Goal: Book appointment/travel/reservation

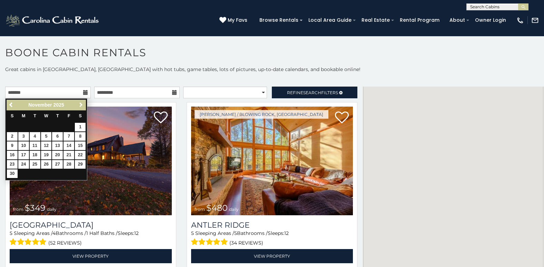
click at [80, 104] on span "Next" at bounding box center [81, 105] width 6 height 6
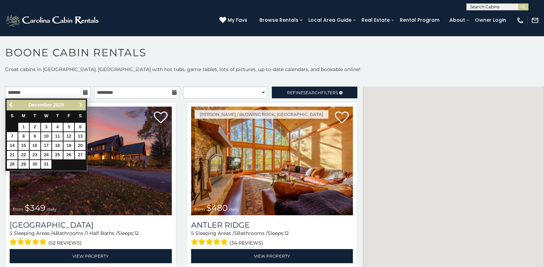
click at [80, 104] on span "Next" at bounding box center [81, 105] width 6 height 6
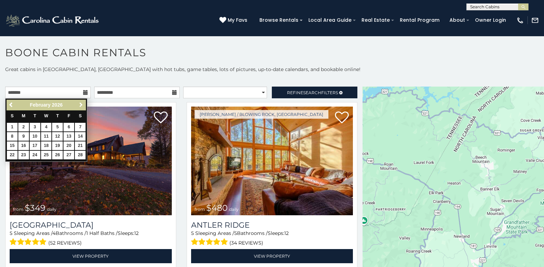
click at [80, 104] on span "Next" at bounding box center [81, 105] width 6 height 6
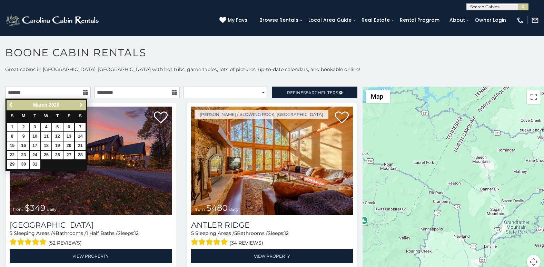
click at [80, 104] on span "Next" at bounding box center [81, 105] width 6 height 6
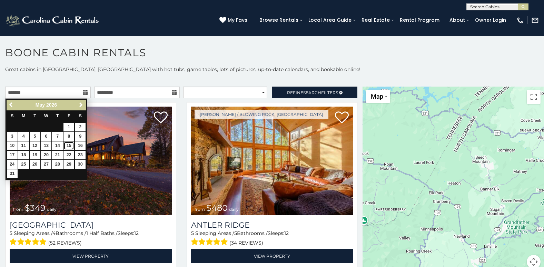
click at [70, 143] on link "15" at bounding box center [68, 145] width 11 height 9
type input "**********"
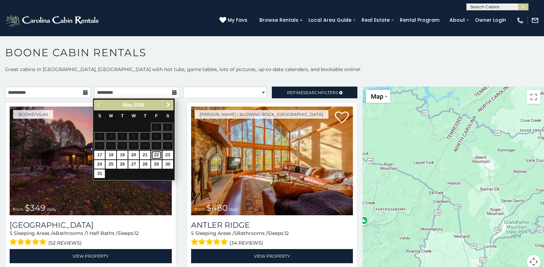
click at [158, 155] on link "22" at bounding box center [156, 155] width 11 height 9
type input "**********"
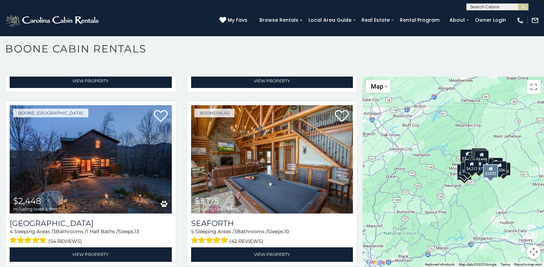
scroll to position [1034, 0]
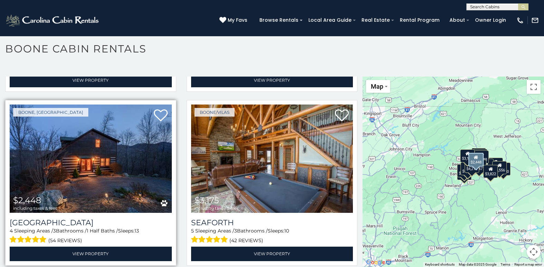
click at [78, 148] on img at bounding box center [91, 158] width 162 height 109
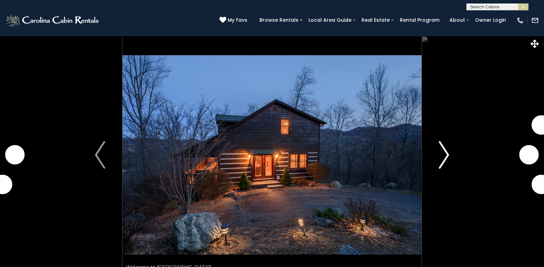
click at [448, 157] on img "Next" at bounding box center [444, 155] width 10 height 28
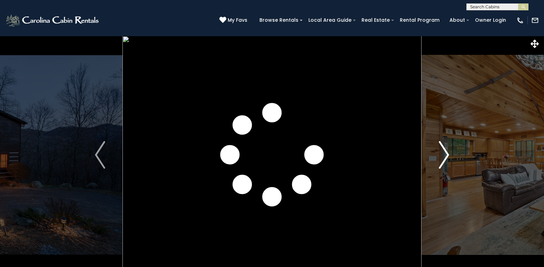
click at [448, 157] on img "Next" at bounding box center [444, 155] width 10 height 28
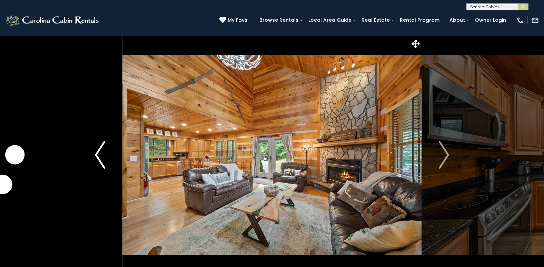
click at [97, 154] on img "Previous" at bounding box center [100, 155] width 10 height 28
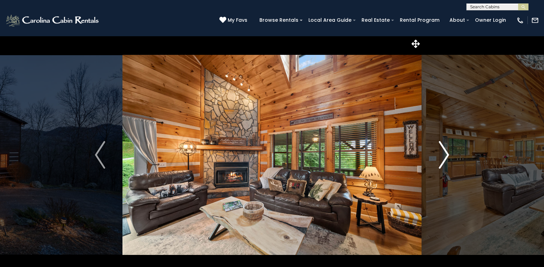
click at [448, 153] on img "Next" at bounding box center [444, 155] width 10 height 28
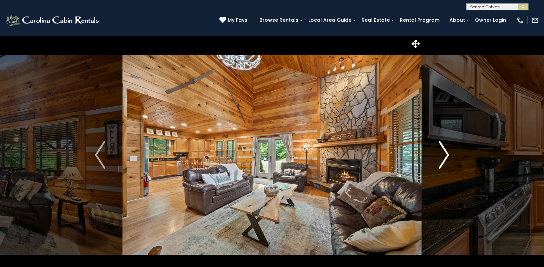
click at [448, 153] on img "Next" at bounding box center [444, 155] width 10 height 28
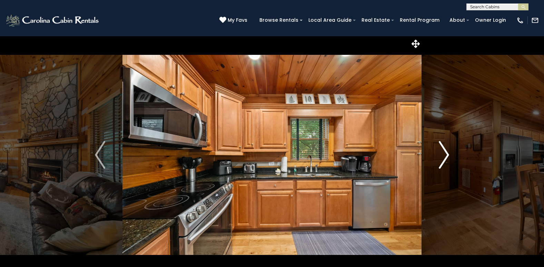
click at [448, 153] on img "Next" at bounding box center [444, 155] width 10 height 28
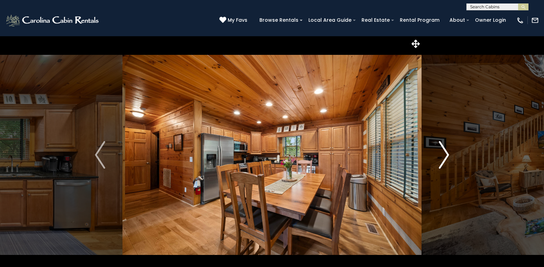
click at [448, 153] on img "Next" at bounding box center [444, 155] width 10 height 28
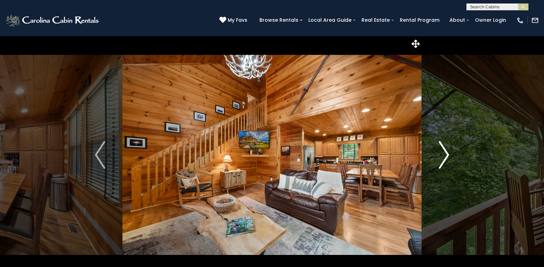
click at [448, 153] on img "Next" at bounding box center [444, 155] width 10 height 28
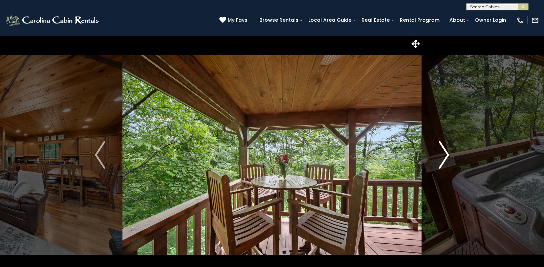
click at [448, 153] on img "Next" at bounding box center [444, 155] width 10 height 28
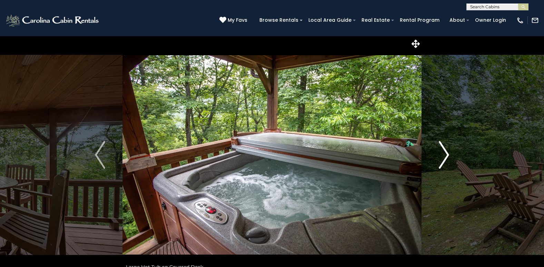
click at [448, 153] on img "Next" at bounding box center [444, 155] width 10 height 28
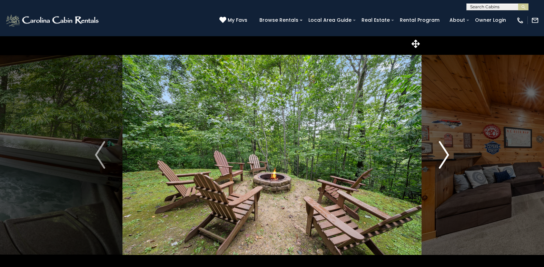
click at [448, 153] on img "Next" at bounding box center [444, 155] width 10 height 28
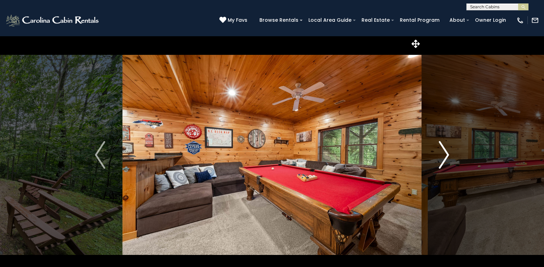
click at [448, 153] on img "Next" at bounding box center [444, 155] width 10 height 28
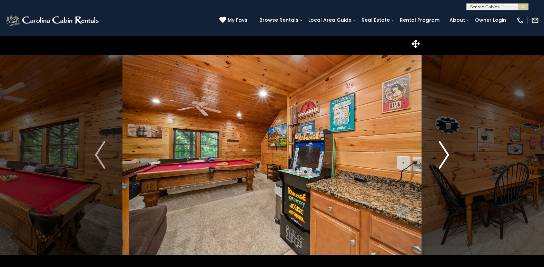
click at [448, 153] on img "Next" at bounding box center [444, 155] width 10 height 28
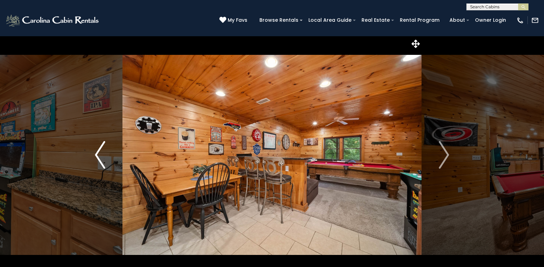
click at [96, 151] on img "Previous" at bounding box center [100, 155] width 10 height 28
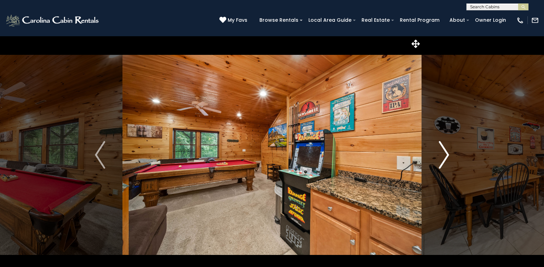
click at [449, 154] on img "Next" at bounding box center [444, 155] width 10 height 28
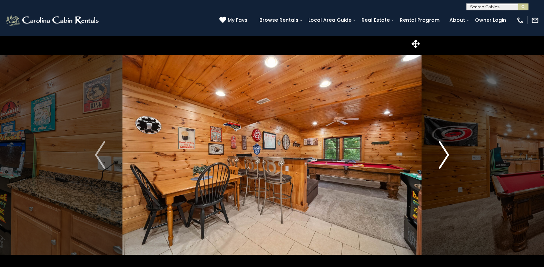
click at [449, 154] on img "Next" at bounding box center [444, 155] width 10 height 28
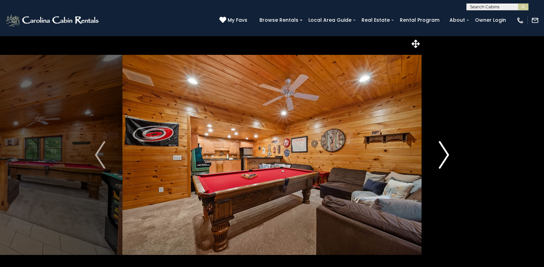
click at [449, 154] on img "Next" at bounding box center [444, 155] width 10 height 28
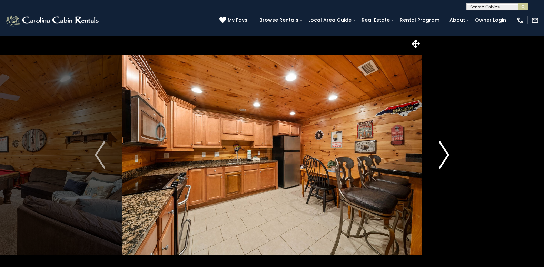
click at [449, 154] on img "Next" at bounding box center [444, 155] width 10 height 28
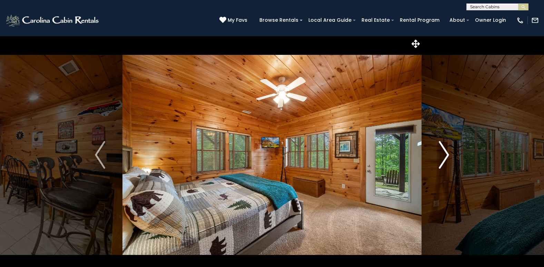
click at [449, 154] on img "Next" at bounding box center [444, 155] width 10 height 28
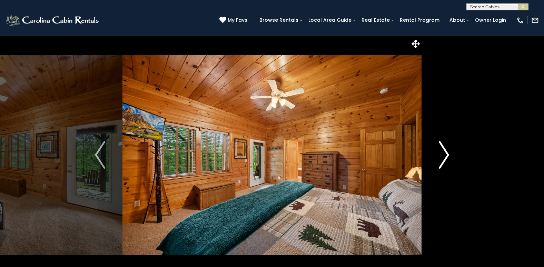
click at [449, 154] on img "Next" at bounding box center [444, 155] width 10 height 28
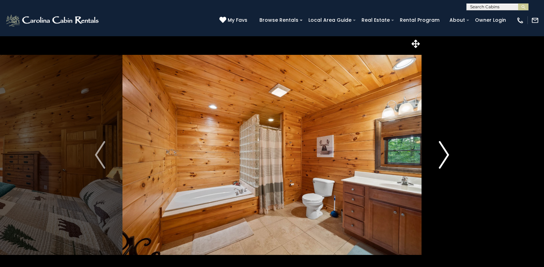
click at [449, 154] on img "Next" at bounding box center [444, 155] width 10 height 28
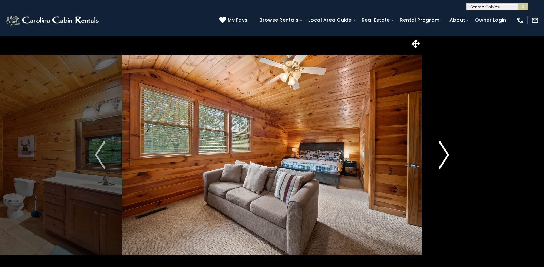
click at [449, 154] on img "Next" at bounding box center [444, 155] width 10 height 28
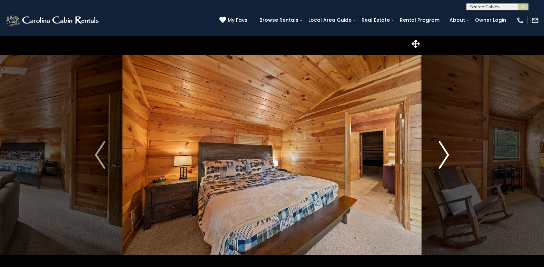
click at [449, 154] on img "Next" at bounding box center [444, 155] width 10 height 28
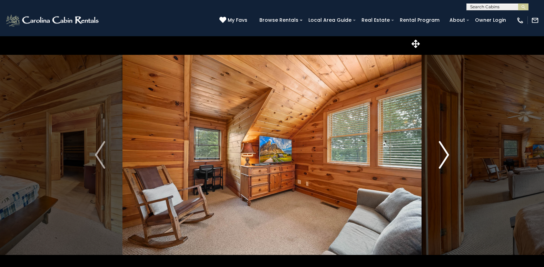
click at [449, 154] on img "Next" at bounding box center [444, 155] width 10 height 28
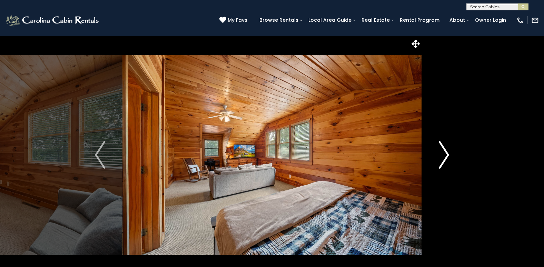
click at [449, 154] on img "Next" at bounding box center [444, 155] width 10 height 28
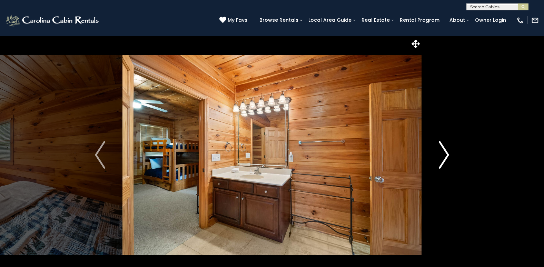
click at [449, 154] on img "Next" at bounding box center [444, 155] width 10 height 28
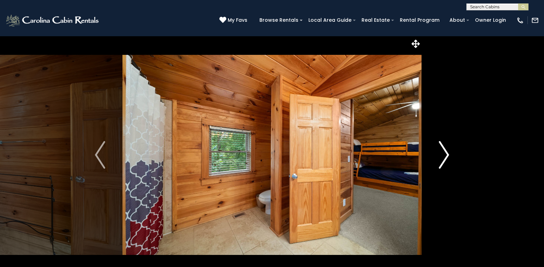
click at [449, 154] on img "Next" at bounding box center [444, 155] width 10 height 28
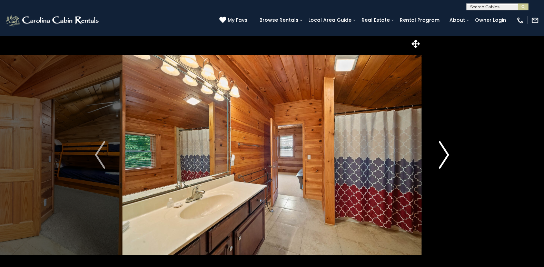
click at [449, 154] on img "Next" at bounding box center [444, 155] width 10 height 28
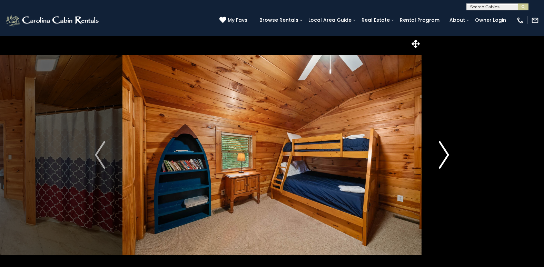
click at [449, 154] on img "Next" at bounding box center [444, 155] width 10 height 28
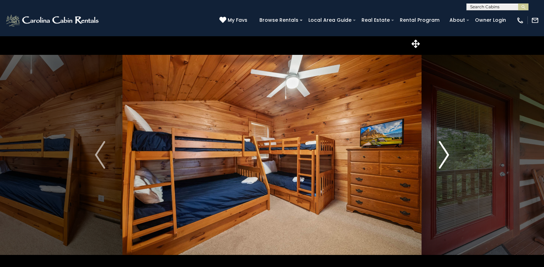
click at [449, 154] on img "Next" at bounding box center [444, 155] width 10 height 28
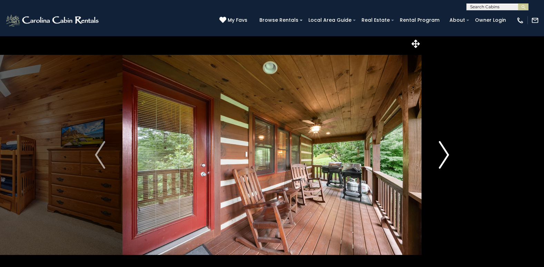
click at [449, 154] on img "Next" at bounding box center [444, 155] width 10 height 28
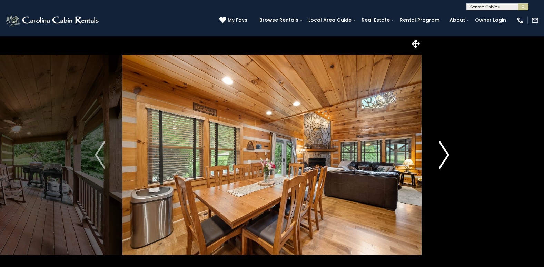
click at [449, 154] on img "Next" at bounding box center [444, 155] width 10 height 28
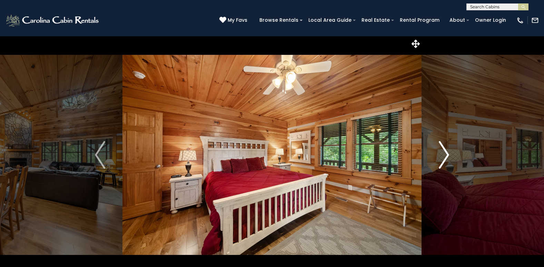
click at [449, 154] on img "Next" at bounding box center [444, 155] width 10 height 28
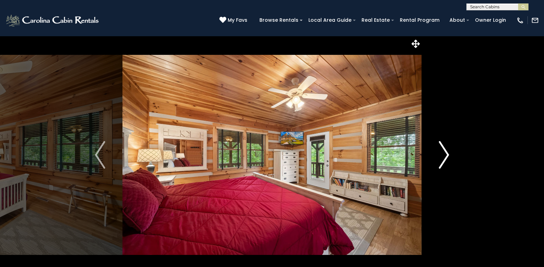
click at [449, 154] on img "Next" at bounding box center [444, 155] width 10 height 28
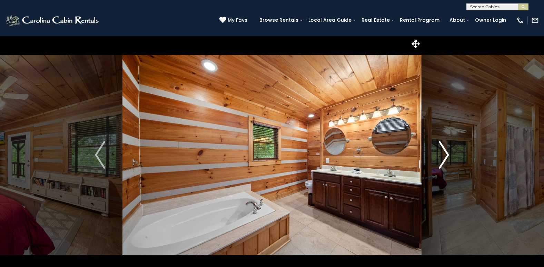
click at [449, 154] on img "Next" at bounding box center [444, 155] width 10 height 28
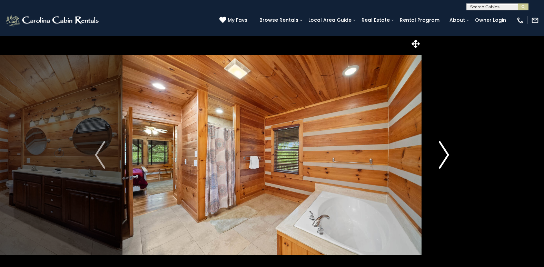
click at [449, 154] on img "Next" at bounding box center [444, 155] width 10 height 28
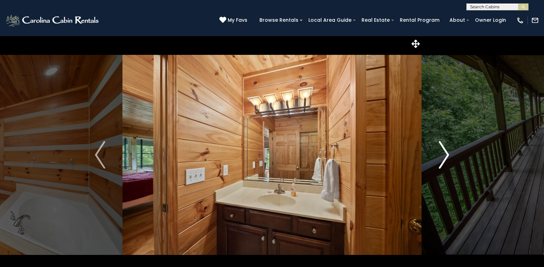
click at [449, 154] on img "Next" at bounding box center [444, 155] width 10 height 28
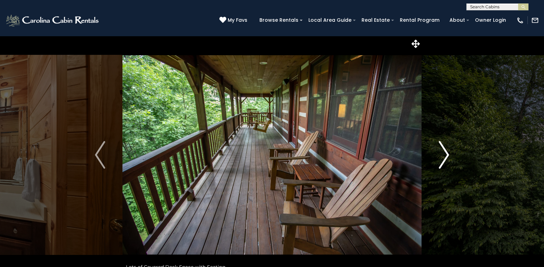
click at [449, 154] on img "Next" at bounding box center [444, 155] width 10 height 28
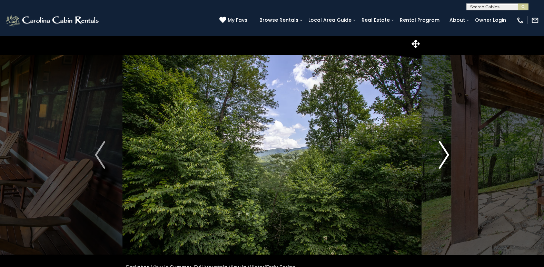
click at [449, 154] on img "Next" at bounding box center [444, 155] width 10 height 28
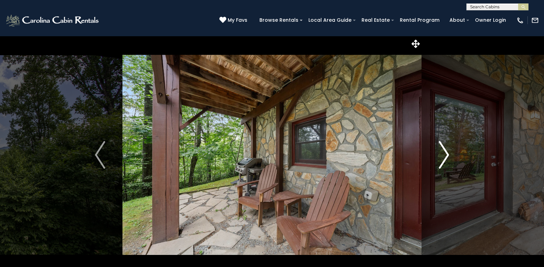
click at [449, 154] on img "Next" at bounding box center [444, 155] width 10 height 28
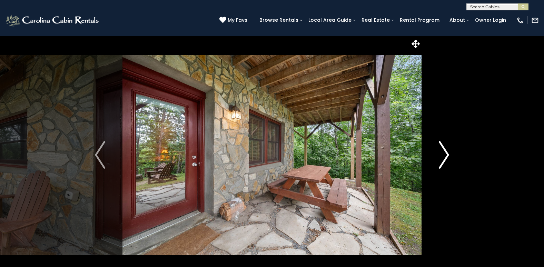
click at [449, 154] on img "Next" at bounding box center [444, 155] width 10 height 28
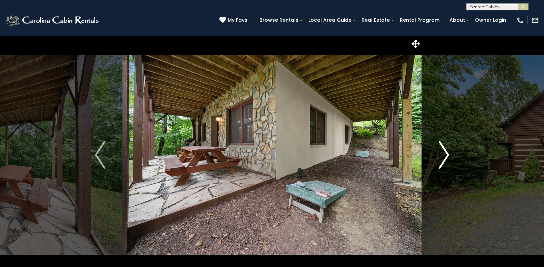
click at [449, 154] on img "Next" at bounding box center [444, 155] width 10 height 28
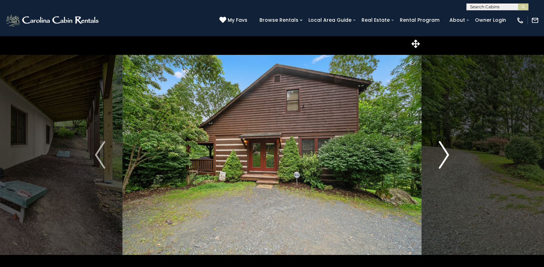
click at [449, 154] on img "Next" at bounding box center [444, 155] width 10 height 28
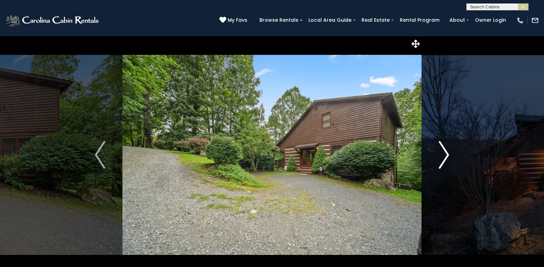
click at [449, 154] on img "Next" at bounding box center [444, 155] width 10 height 28
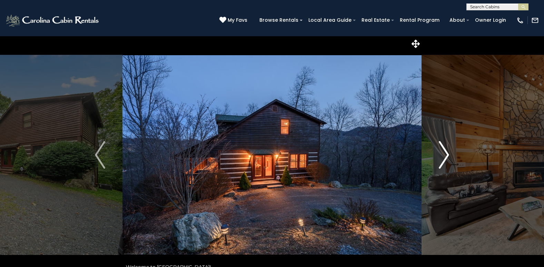
click at [449, 154] on img "Next" at bounding box center [444, 155] width 10 height 28
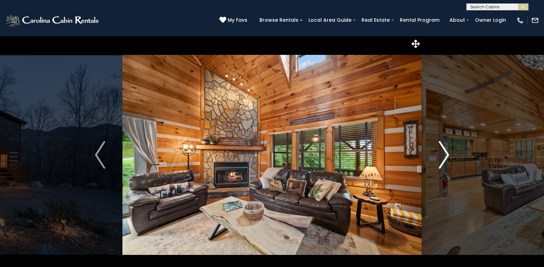
click at [449, 154] on img "Next" at bounding box center [444, 155] width 10 height 28
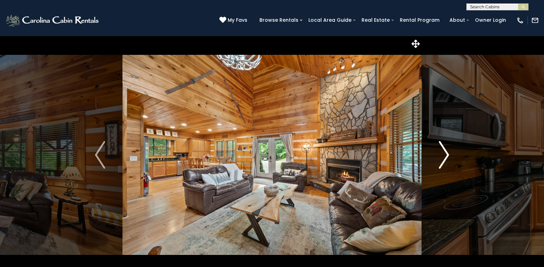
click at [449, 154] on img "Next" at bounding box center [444, 155] width 10 height 28
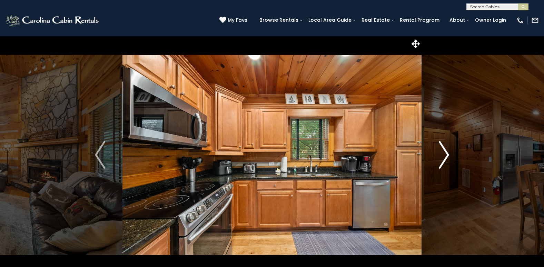
click at [449, 154] on img "Next" at bounding box center [444, 155] width 10 height 28
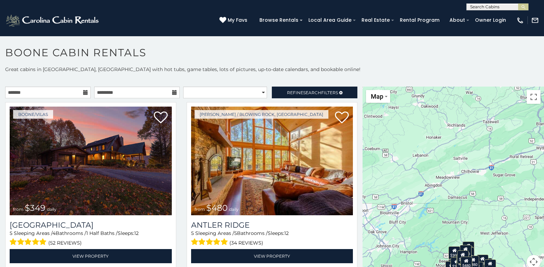
drag, startPoint x: 376, startPoint y: 179, endPoint x: 371, endPoint y: 219, distance: 39.6
click at [371, 219] on div "$349 $480 $525 $315 $355 $635 $675 $930 $400 $451 $330 $400 $485 $460 $395 $695…" at bounding box center [452, 182] width 181 height 190
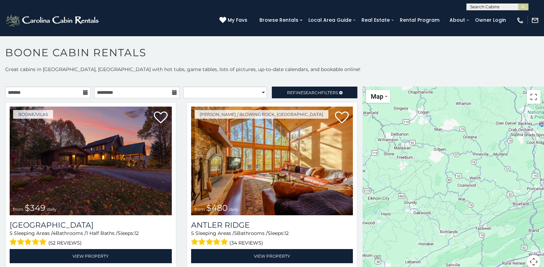
drag, startPoint x: 382, startPoint y: 219, endPoint x: 380, endPoint y: 241, distance: 21.8
click at [380, 241] on div "$349 $480 $525 $315 $355 $635 $675 $930 $400 $451 $330 $400 $485 $460 $395 $695…" at bounding box center [452, 182] width 181 height 190
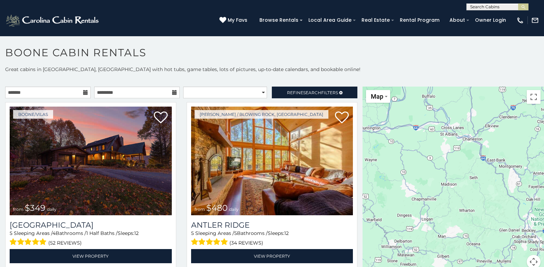
drag, startPoint x: 437, startPoint y: 135, endPoint x: 440, endPoint y: 248, distance: 112.8
click at [440, 248] on div "$349 $480 $525 $315 $355 $635 $675 $930 $400 $451 $330 $400 $485 $460 $395 $695…" at bounding box center [452, 182] width 181 height 190
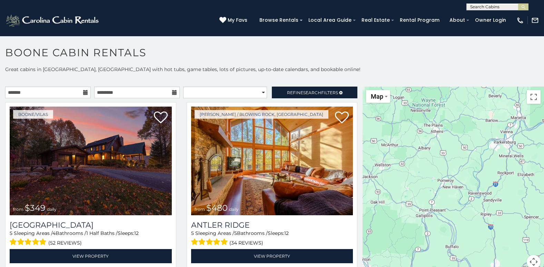
drag, startPoint x: 415, startPoint y: 130, endPoint x: 438, endPoint y: 283, distance: 154.9
click at [438, 267] on html "**********" at bounding box center [272, 135] width 544 height 271
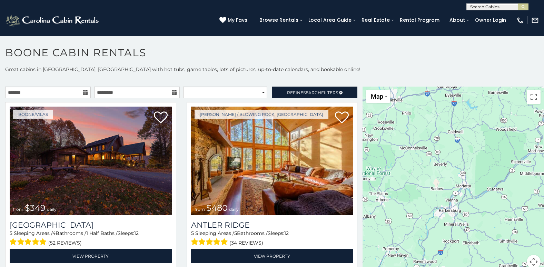
drag, startPoint x: 426, startPoint y: 166, endPoint x: 371, endPoint y: 240, distance: 92.2
click at [371, 240] on div "$349 $480 $525 $315 $355 $635 $675 $930 $400 $451 $330 $400 $485 $460 $395 $695…" at bounding box center [452, 182] width 181 height 190
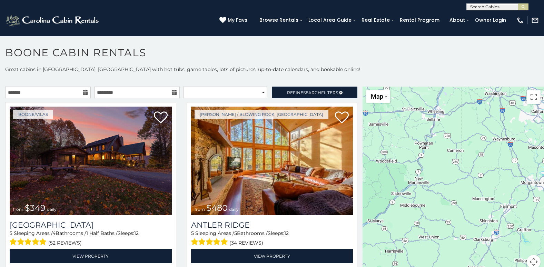
drag, startPoint x: 486, startPoint y: 163, endPoint x: 364, endPoint y: 195, distance: 125.1
click at [364, 195] on div "$349 $480 $525 $315 $355 $635 $675 $930 $400 $451 $330 $400 $485 $460 $395 $695…" at bounding box center [452, 182] width 181 height 190
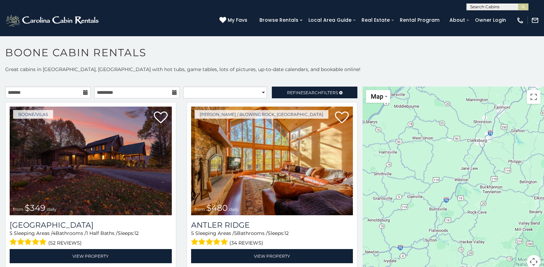
drag, startPoint x: 438, startPoint y: 217, endPoint x: 432, endPoint y: 115, distance: 102.6
click at [432, 115] on div "$349 $480 $525 $315 $355 $635 $675 $930 $400 $451 $330 $400 $485 $460 $395 $695…" at bounding box center [452, 182] width 181 height 190
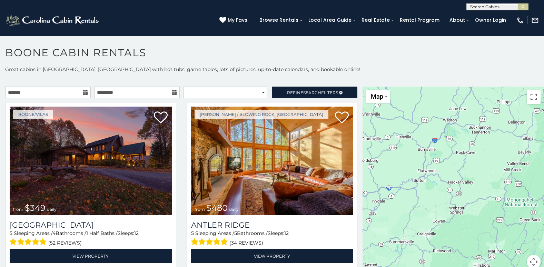
drag, startPoint x: 432, startPoint y: 231, endPoint x: 420, endPoint y: 169, distance: 62.8
click at [420, 169] on div "$349 $480 $525 $315 $355 $635 $675 $930 $400 $451 $330 $400 $485 $460 $395 $695…" at bounding box center [452, 182] width 181 height 190
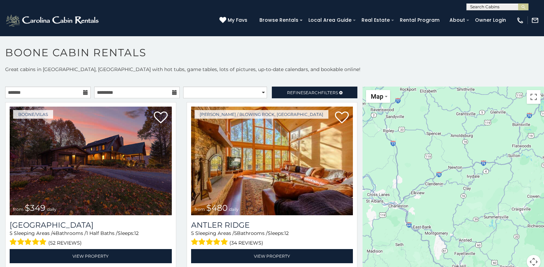
drag, startPoint x: 410, startPoint y: 196, endPoint x: 508, endPoint y: 171, distance: 100.3
click at [508, 171] on div "$349 $480 $525 $315 $355 $635 $675 $930 $400 $451 $330 $400 $485 $460 $395 $695…" at bounding box center [452, 182] width 181 height 190
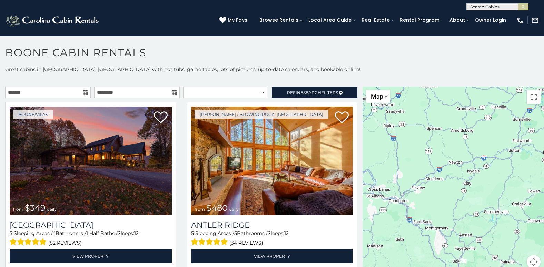
drag, startPoint x: 508, startPoint y: 171, endPoint x: 509, endPoint y: 161, distance: 10.4
click at [509, 161] on div "$349 $480 $525 $315 $355 $635 $675 $930 $400 $451 $330 $400 $485 $460 $395 $695…" at bounding box center [452, 182] width 181 height 190
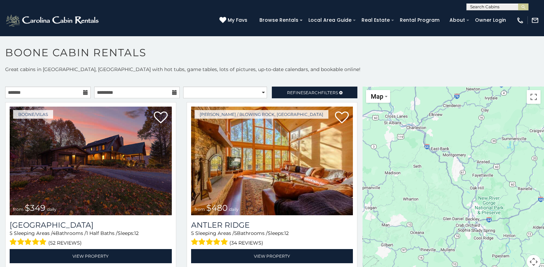
drag, startPoint x: 474, startPoint y: 239, endPoint x: 491, endPoint y: 164, distance: 77.0
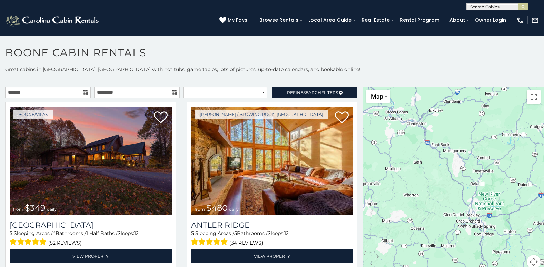
click at [491, 164] on div "$349 $480 $525 $315 $355 $635 $675 $930 $400 $451 $330 $400 $485 $460 $395 $695…" at bounding box center [452, 182] width 181 height 190
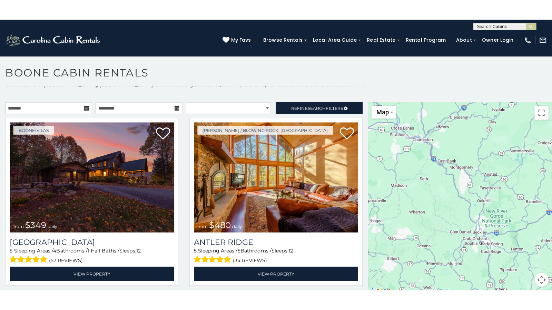
scroll to position [6, 0]
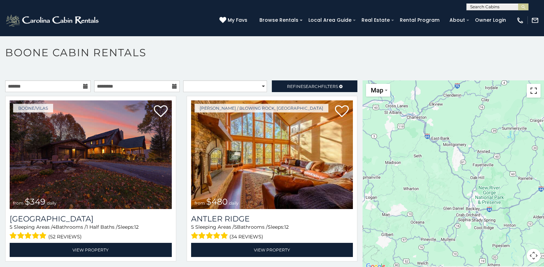
click at [531, 91] on button "Toggle fullscreen view" at bounding box center [534, 91] width 14 height 14
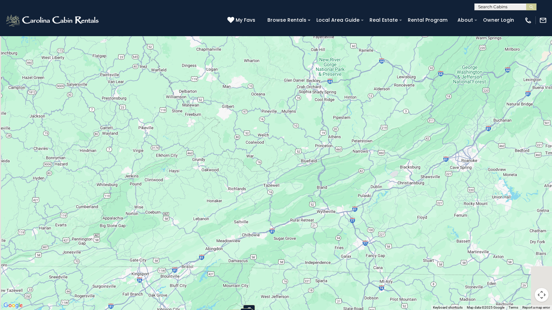
drag, startPoint x: 353, startPoint y: 227, endPoint x: 372, endPoint y: 117, distance: 111.5
click at [372, 117] on div "$349 $480 $525 $315 $355 $635 $675 $930 $400 $451 $330 $400 $485 $460 $395 $695…" at bounding box center [276, 155] width 552 height 310
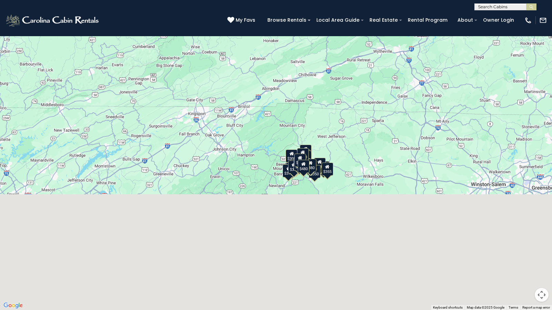
drag, startPoint x: 261, startPoint y: 274, endPoint x: 319, endPoint y: 106, distance: 178.8
click at [319, 106] on div "$349 $480 $525 $315 $355 $635 $675 $930 $400 $451 $330 $400 $485 $460 $395 $695…" at bounding box center [276, 155] width 552 height 310
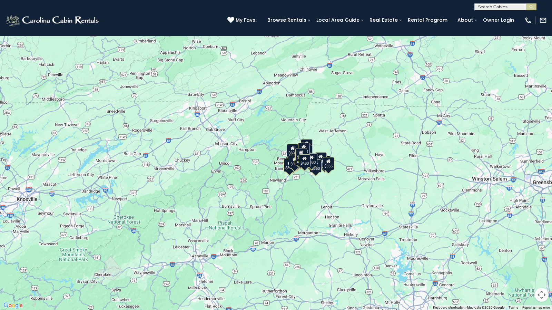
click at [363, 125] on div "$349 $480 $525 $315 $355 $635 $675 $930 $400 $451 $330 $400 $485 $460 $395 $695…" at bounding box center [276, 155] width 552 height 310
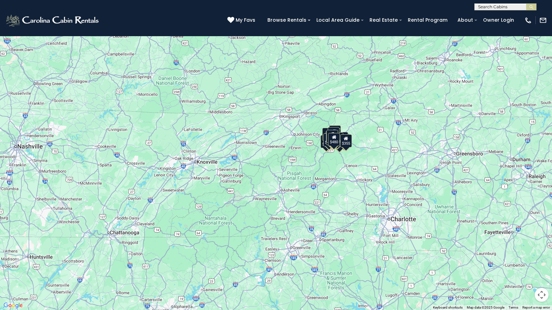
click at [363, 125] on div "$349 $480 $525 $315 $355 $635 $675 $930 $400 $451 $330 $400 $485 $460 $395 $695…" at bounding box center [276, 155] width 552 height 310
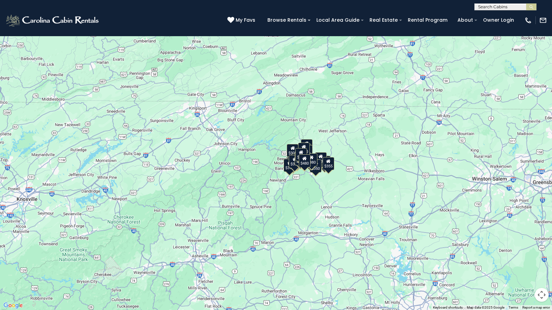
click at [363, 125] on div "$349 $480 $525 $315 $355 $635 $675 $930 $400 $451 $330 $400 $485 $460 $395 $695…" at bounding box center [276, 155] width 552 height 310
click at [360, 126] on div "$349 $480 $525 $315 $355 $635 $675 $930 $400 $451 $330 $400 $485 $460 $395 $695…" at bounding box center [276, 155] width 552 height 310
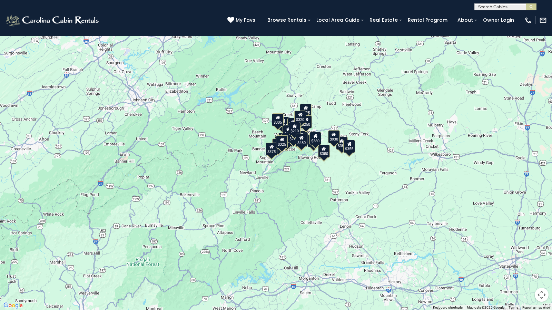
drag, startPoint x: 313, startPoint y: 166, endPoint x: 374, endPoint y: 81, distance: 104.0
click at [374, 81] on div "$349 $480 $525 $315 $355 $635 $675 $930 $400 $451 $330 $400 $485 $460 $395 $695…" at bounding box center [276, 155] width 552 height 310
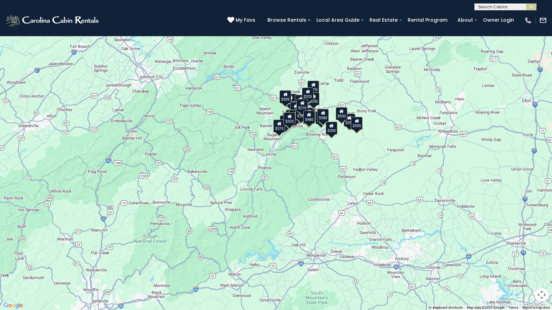
click at [347, 98] on div "$349 $480 $525 $315 $355 $635 $675 $930 $400 $451 $330 $400 $485 $460 $395 $695…" at bounding box center [276, 155] width 552 height 310
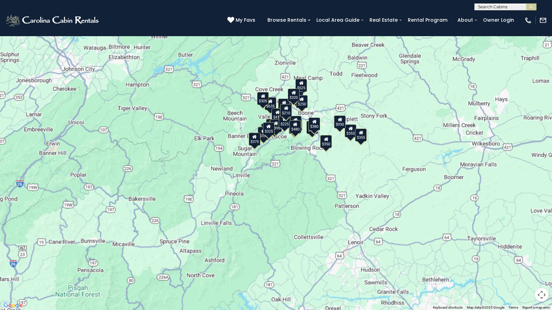
click at [347, 98] on div "$349 $480 $525 $315 $355 $635 $675 $930 $400 $451 $330 $400 $485 $460 $395 $695…" at bounding box center [276, 155] width 552 height 310
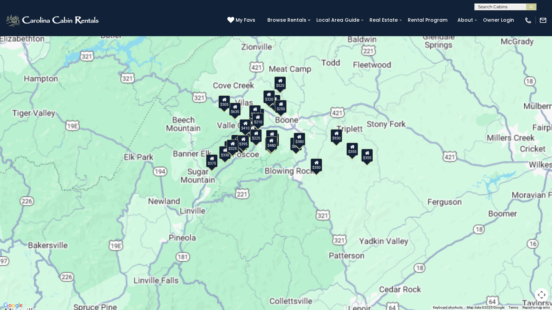
click at [347, 98] on div "$349 $480 $525 $315 $355 $635 $675 $930 $400 $451 $330 $400 $485 $460 $395 $695…" at bounding box center [276, 155] width 552 height 310
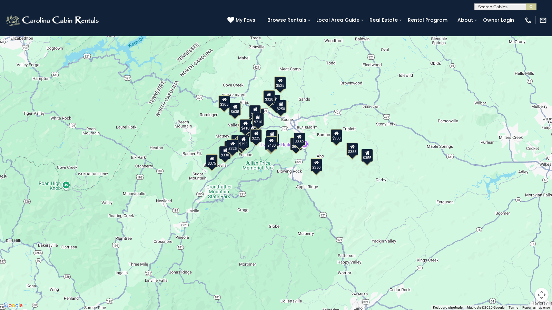
click at [347, 98] on div "$349 $480 $525 $315 $355 $635 $675 $930 $400 $451 $330 $400 $485 $460 $395 $695…" at bounding box center [276, 155] width 552 height 310
click at [315, 94] on div "$349 $480 $525 $315 $355 $635 $675 $930 $400 $451 $330 $400 $485 $460 $395 $695…" at bounding box center [276, 155] width 552 height 310
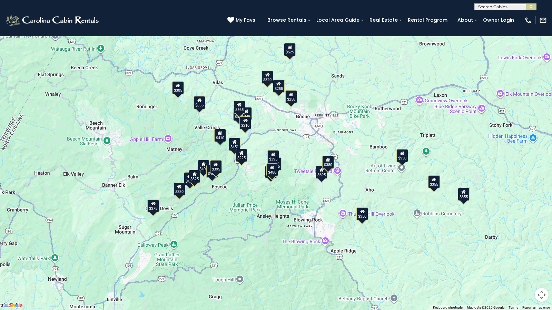
drag, startPoint x: 256, startPoint y: 163, endPoint x: 301, endPoint y: 134, distance: 52.9
click at [301, 134] on div "$349 $480 $525 $315 $355 $635 $675 $930 $400 $451 $330 $400 $485 $460 $395 $695…" at bounding box center [276, 155] width 552 height 310
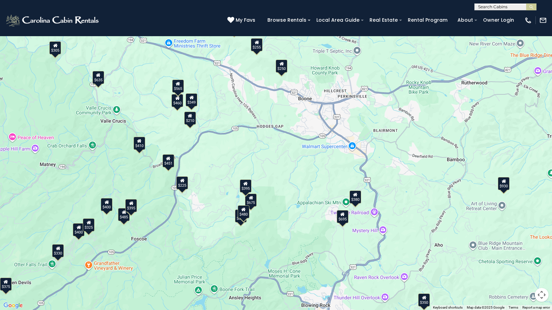
click at [542, 9] on button "Toggle fullscreen view" at bounding box center [541, 10] width 14 height 14
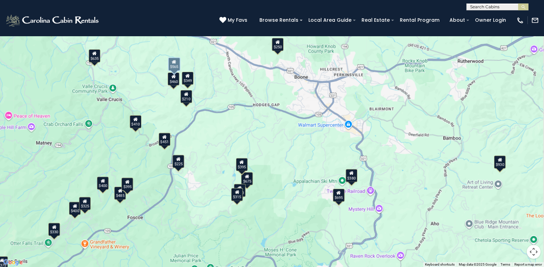
scroll to position [1379, 0]
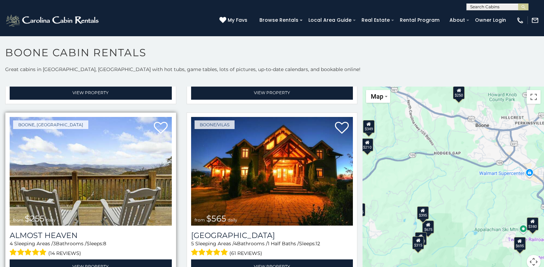
click at [78, 149] on img at bounding box center [91, 171] width 162 height 109
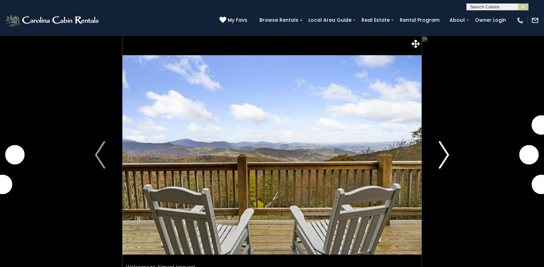
click at [447, 153] on img "Next" at bounding box center [444, 155] width 10 height 28
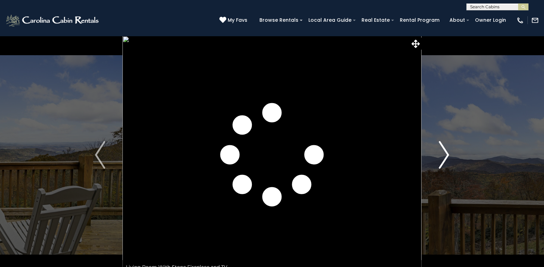
click at [447, 153] on img "Next" at bounding box center [444, 155] width 10 height 28
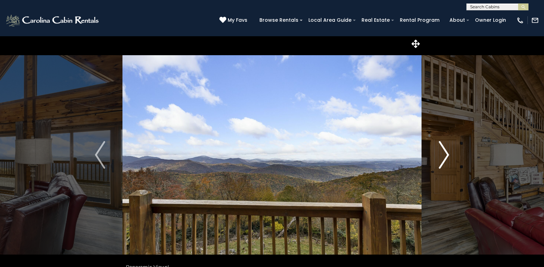
click at [447, 153] on img "Next" at bounding box center [444, 155] width 10 height 28
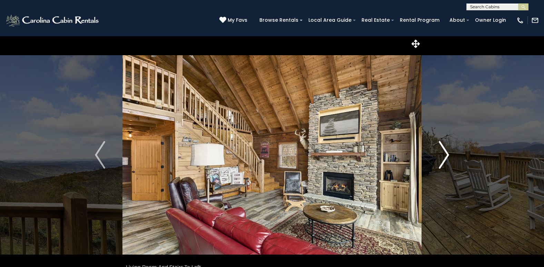
click at [447, 153] on img "Next" at bounding box center [444, 155] width 10 height 28
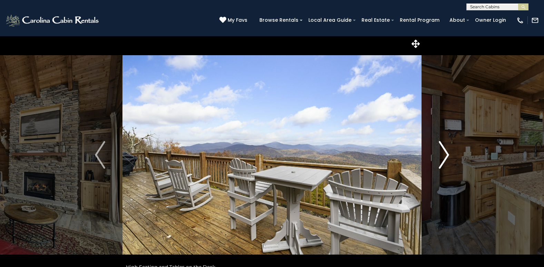
click at [447, 153] on img "Next" at bounding box center [444, 155] width 10 height 28
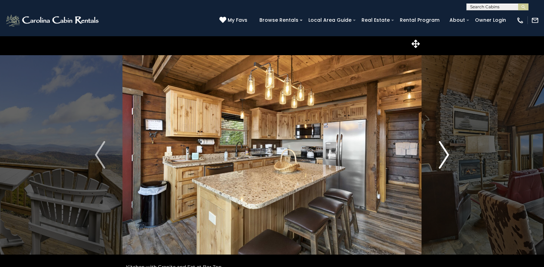
click at [447, 153] on img "Next" at bounding box center [444, 155] width 10 height 28
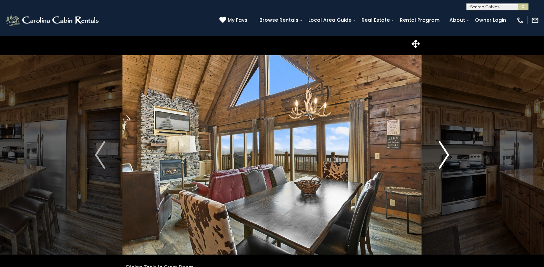
click at [447, 153] on img "Next" at bounding box center [444, 155] width 10 height 28
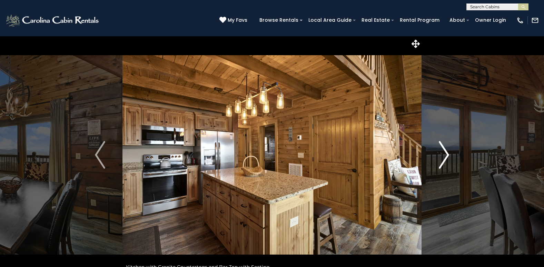
click at [447, 153] on img "Next" at bounding box center [444, 155] width 10 height 28
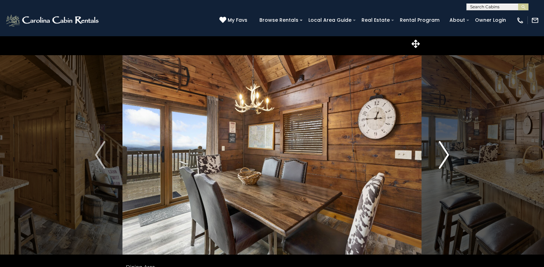
click at [447, 153] on img "Next" at bounding box center [444, 155] width 10 height 28
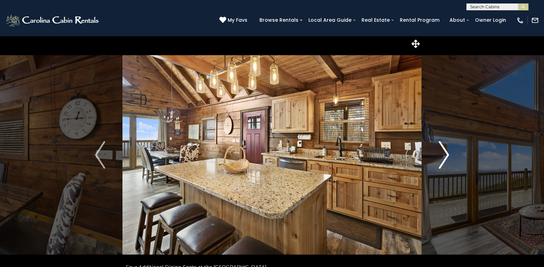
click at [447, 153] on img "Next" at bounding box center [444, 155] width 10 height 28
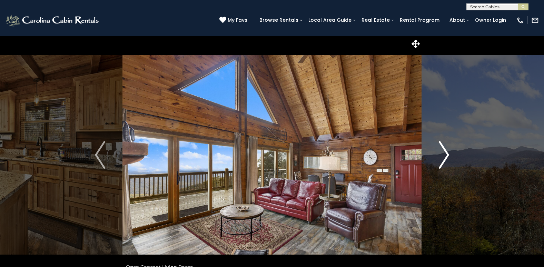
click at [447, 153] on img "Next" at bounding box center [444, 155] width 10 height 28
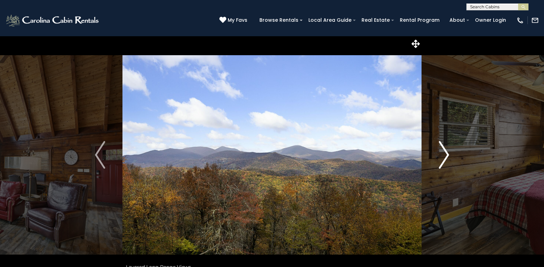
click at [447, 153] on img "Next" at bounding box center [444, 155] width 10 height 28
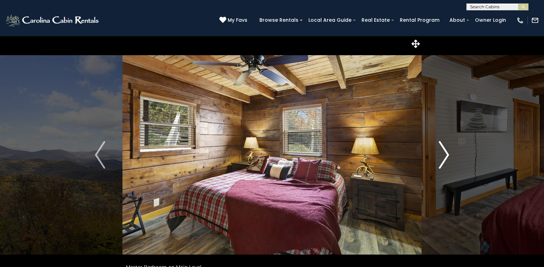
click at [447, 153] on img "Next" at bounding box center [444, 155] width 10 height 28
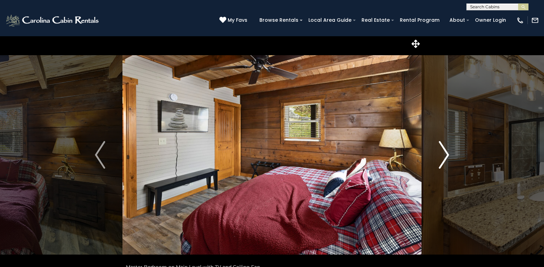
click at [447, 153] on img "Next" at bounding box center [444, 155] width 10 height 28
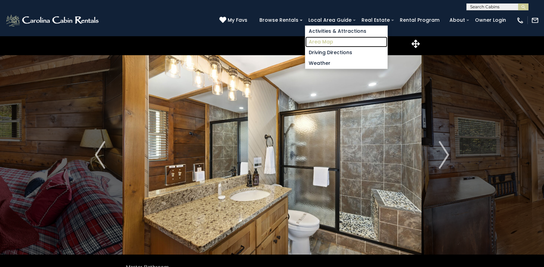
click at [333, 41] on link "Area Map" at bounding box center [346, 42] width 82 height 11
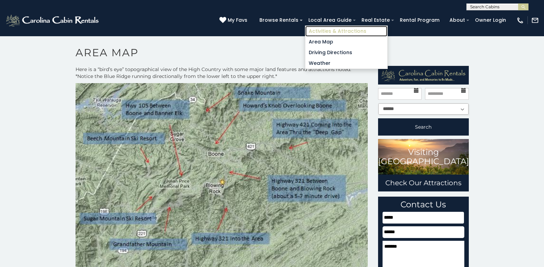
click at [335, 30] on link "Activities & Attractions" at bounding box center [346, 31] width 82 height 11
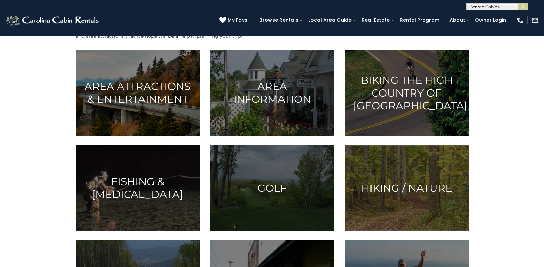
scroll to position [241, 0]
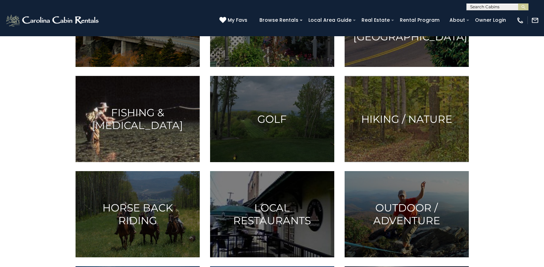
click at [144, 117] on h3 "Fishing & [MEDICAL_DATA]" at bounding box center [137, 119] width 107 height 26
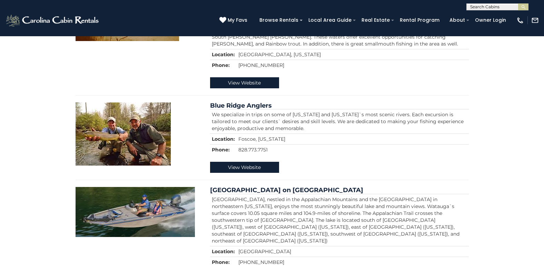
scroll to position [448, 0]
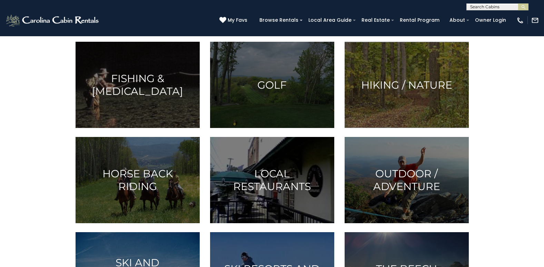
scroll to position [270, 0]
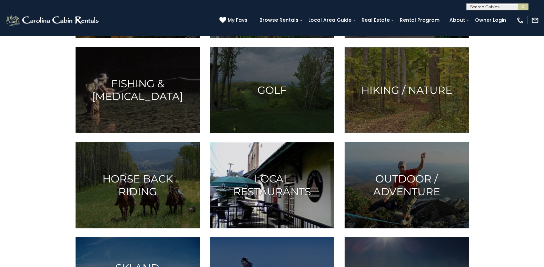
click at [253, 185] on h3 "Local Restaurants" at bounding box center [272, 185] width 107 height 26
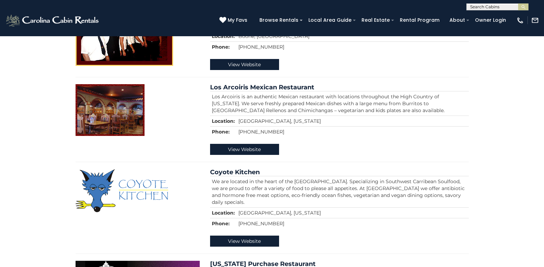
scroll to position [1069, 0]
